Goal: Task Accomplishment & Management: Complete application form

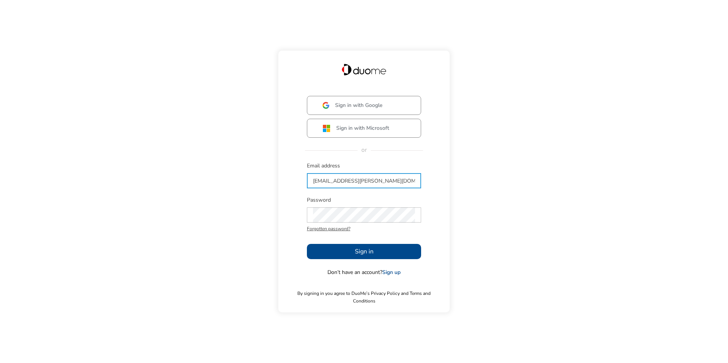
type input "[EMAIL_ADDRESS][PERSON_NAME][DOMAIN_NAME]"
click at [338, 251] on button "Sign in" at bounding box center [364, 251] width 114 height 15
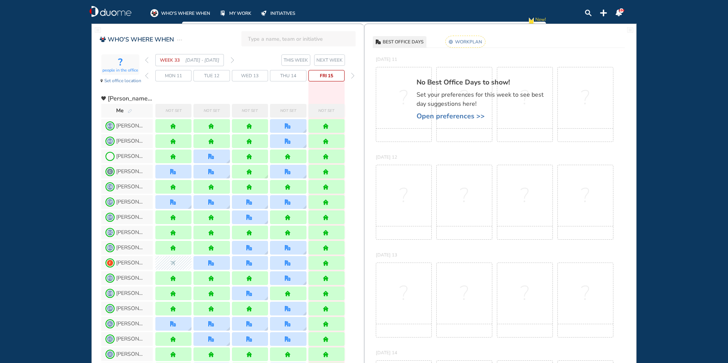
click at [325, 116] on div "Not set" at bounding box center [327, 111] width 36 height 14
click at [131, 109] on img "pen-edit" at bounding box center [130, 111] width 5 height 5
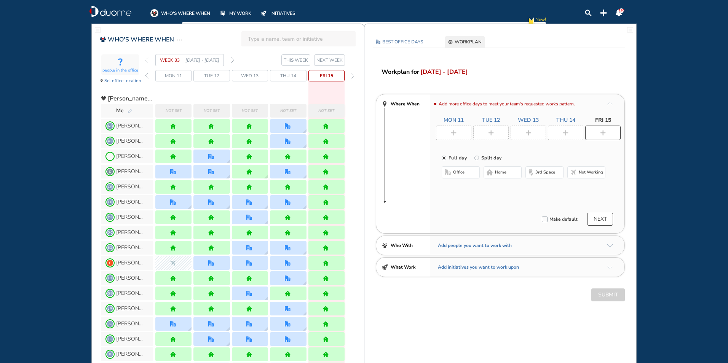
click at [608, 133] on div at bounding box center [603, 133] width 35 height 14
click at [459, 172] on span "office" at bounding box center [458, 173] width 11 height 6
click at [471, 189] on button "Select location" at bounding box center [462, 188] width 30 height 8
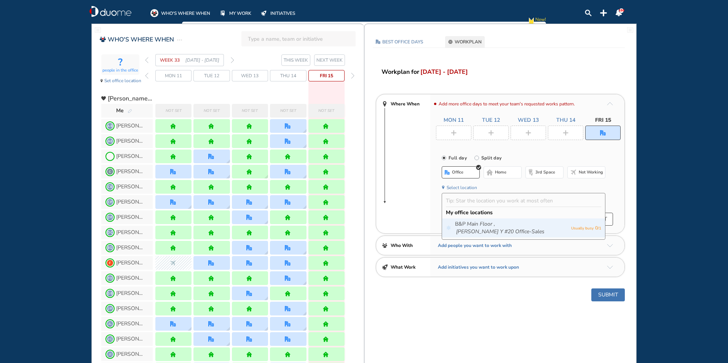
click at [478, 220] on div "B&P Main Floor , [PERSON_NAME] Y #20 Office-Sales Usually busy 0 / 1" at bounding box center [523, 228] width 163 height 19
click at [479, 223] on icon "Main Floor ," at bounding box center [481, 225] width 28 height 8
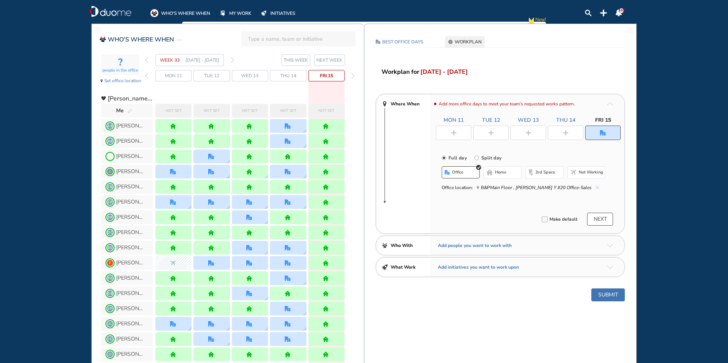
click at [597, 221] on button "NEXT" at bounding box center [600, 219] width 26 height 13
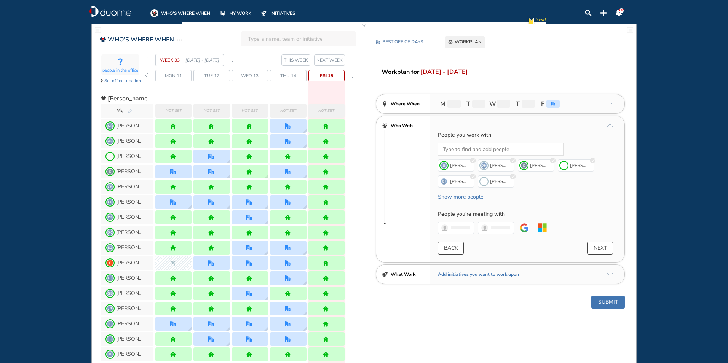
click at [611, 300] on button "Submit" at bounding box center [609, 302] width 34 height 13
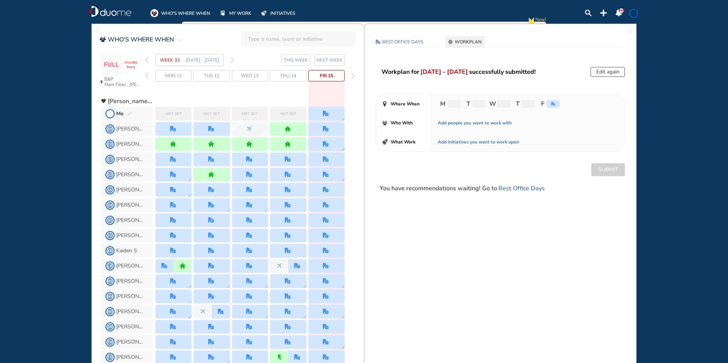
click at [329, 55] on button "NEXT WEEK" at bounding box center [329, 59] width 31 height 11
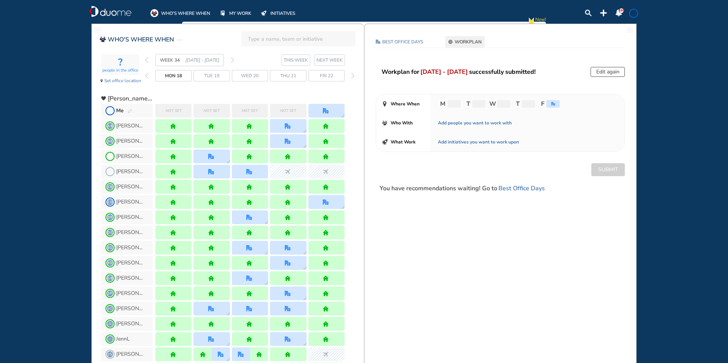
click at [330, 63] on span "NEXT WEEK" at bounding box center [330, 60] width 26 height 8
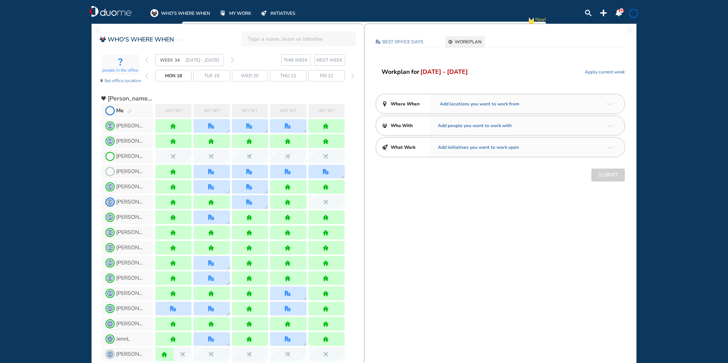
click at [298, 59] on span "THIS WEEK" at bounding box center [296, 60] width 24 height 8
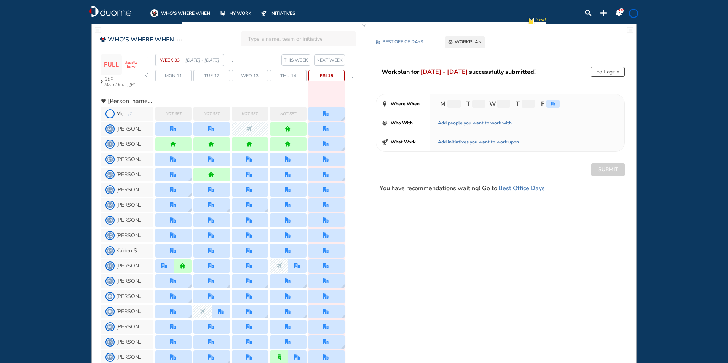
click at [331, 61] on span "NEXT WEEK" at bounding box center [330, 60] width 26 height 8
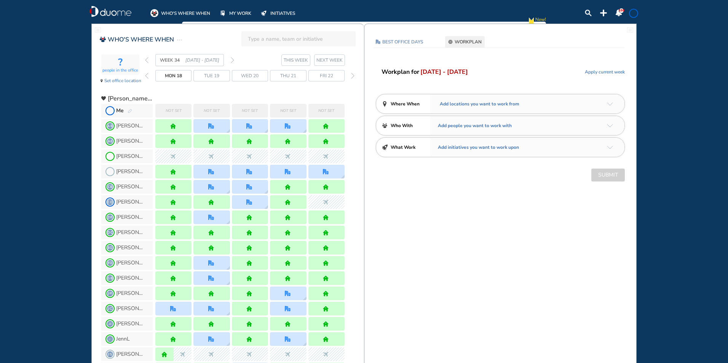
click at [129, 113] on img "pen-edit" at bounding box center [130, 111] width 5 height 5
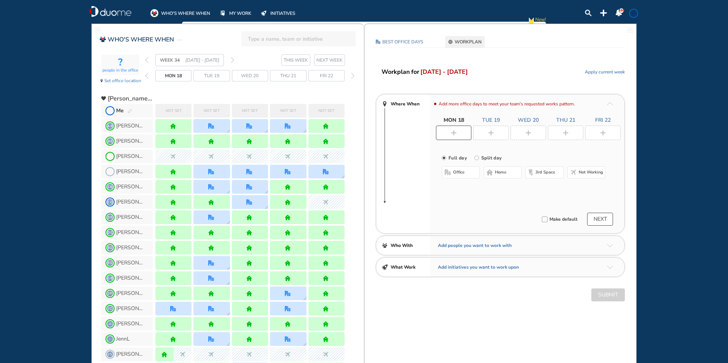
drag, startPoint x: 464, startPoint y: 179, endPoint x: 463, endPoint y: 176, distance: 4.3
click at [464, 179] on div "office home 3rd space Not working" at bounding box center [524, 173] width 164 height 14
click at [462, 174] on span "office" at bounding box center [458, 173] width 11 height 6
click at [466, 188] on button "Select location" at bounding box center [462, 188] width 30 height 8
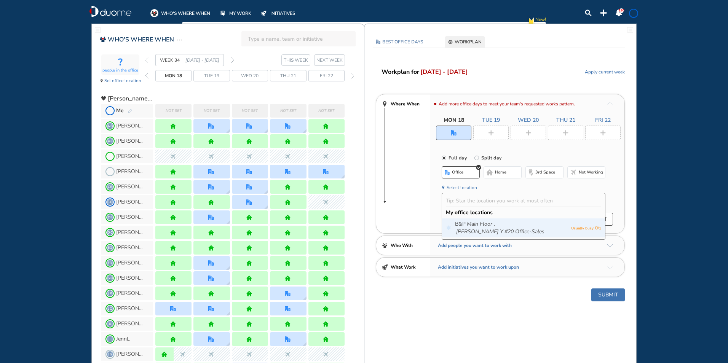
click at [557, 225] on span "B&P Main Floor , [PERSON_NAME] Y #20 Office-Sales" at bounding box center [511, 228] width 112 height 15
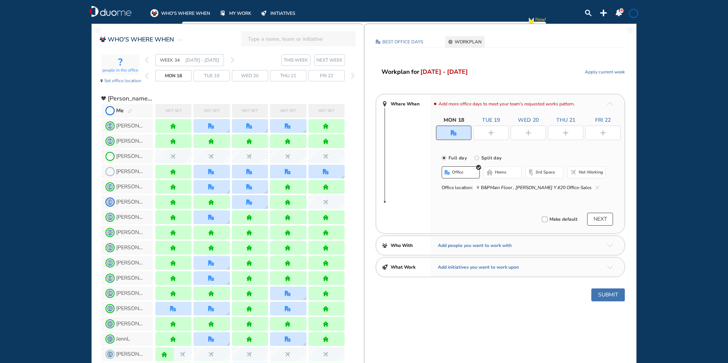
click at [491, 131] on img "plus-rounded-bdbdbd" at bounding box center [491, 133] width 6 height 6
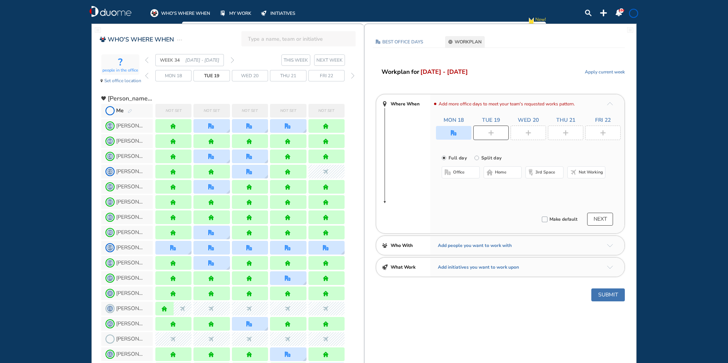
click at [462, 175] on span "office" at bounding box center [458, 173] width 11 height 6
click at [455, 192] on div "office home 3rd space Not working Select location" at bounding box center [524, 180] width 164 height 29
click at [458, 193] on div "office home 3rd space Not working Select location" at bounding box center [524, 180] width 164 height 29
click at [459, 189] on button "Select location" at bounding box center [462, 188] width 30 height 8
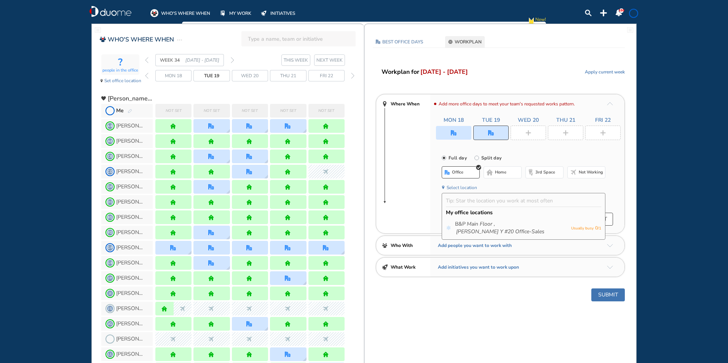
drag, startPoint x: 472, startPoint y: 219, endPoint x: 479, endPoint y: 216, distance: 7.7
click at [473, 219] on div "B&P Main Floor , [PERSON_NAME] Y #20 Office-Sales Usually busy 0 / 1" at bounding box center [523, 228] width 163 height 19
click at [528, 131] on img "plus-rounded-bdbdbd" at bounding box center [529, 133] width 6 height 6
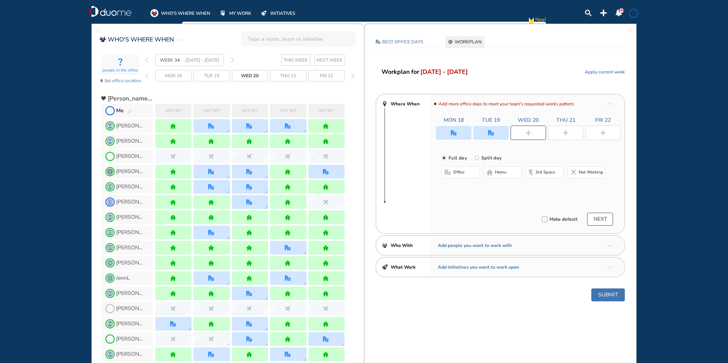
click at [506, 173] on span "home" at bounding box center [500, 173] width 11 height 6
click at [565, 131] on img "plus-rounded-bdbdbd" at bounding box center [566, 133] width 6 height 6
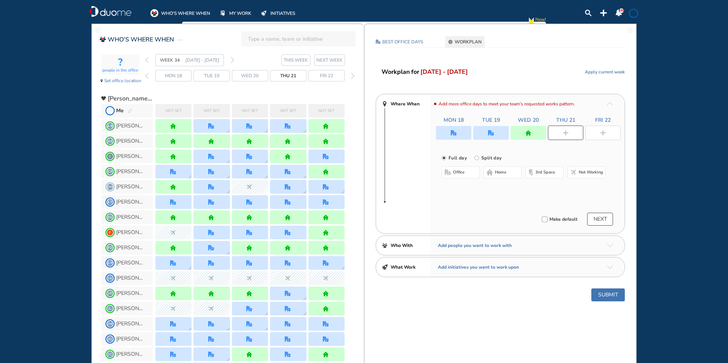
click at [456, 173] on span "office" at bounding box center [458, 173] width 11 height 6
click at [464, 188] on button "Select location" at bounding box center [462, 188] width 30 height 8
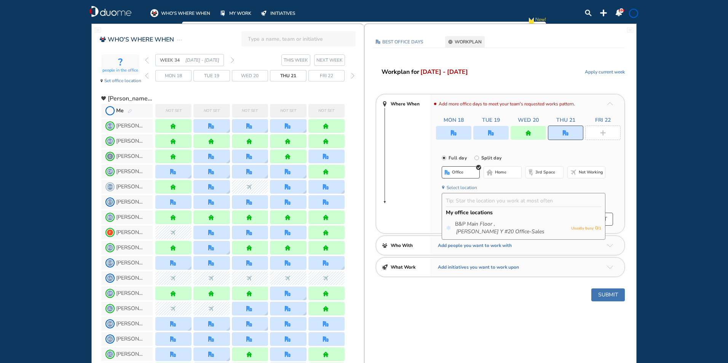
drag, startPoint x: 474, startPoint y: 220, endPoint x: 519, endPoint y: 203, distance: 47.3
click at [475, 220] on div "B&P Main Floor , [PERSON_NAME] Y #20 Office-Sales Usually busy 0 / 1" at bounding box center [523, 228] width 163 height 19
click at [505, 228] on icon "[PERSON_NAME] Y #20 Office-Sales" at bounding box center [500, 232] width 88 height 8
click at [601, 133] on img "plus-rounded-bdbdbd" at bounding box center [603, 133] width 6 height 6
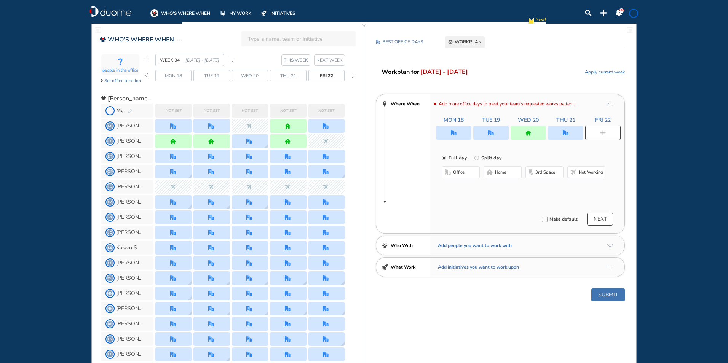
click at [466, 172] on button "office" at bounding box center [461, 172] width 38 height 12
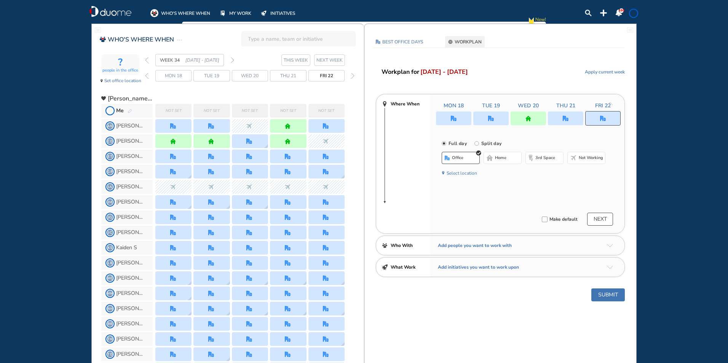
click at [463, 171] on button "Select location" at bounding box center [462, 174] width 30 height 8
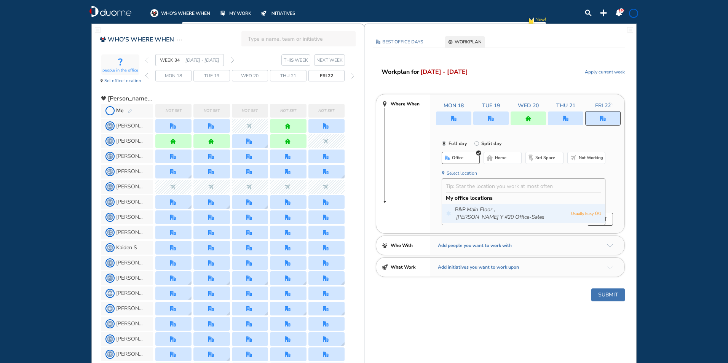
click at [469, 212] on icon "Main Floor ," at bounding box center [481, 210] width 28 height 8
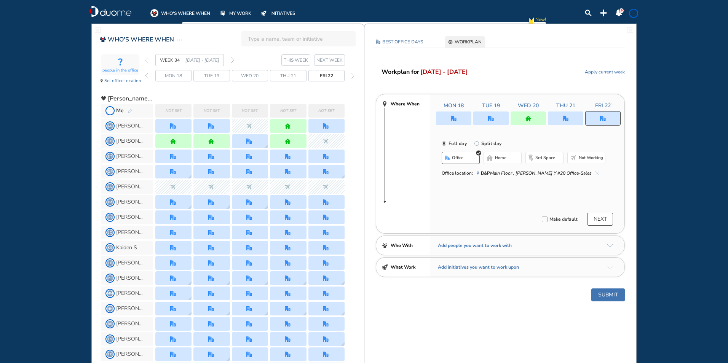
click at [600, 222] on button "NEXT" at bounding box center [600, 219] width 26 height 13
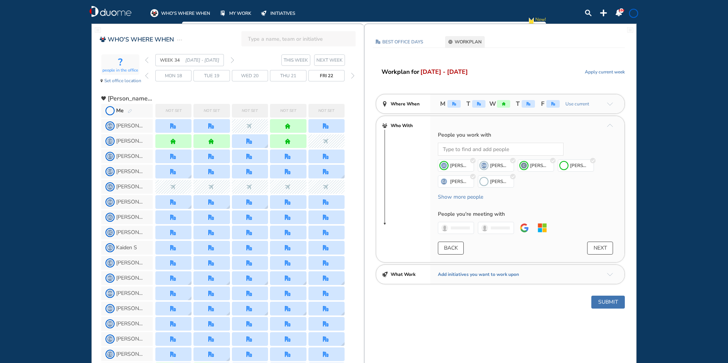
click at [610, 299] on button "Submit" at bounding box center [609, 302] width 34 height 13
